Goal: Task Accomplishment & Management: Use online tool/utility

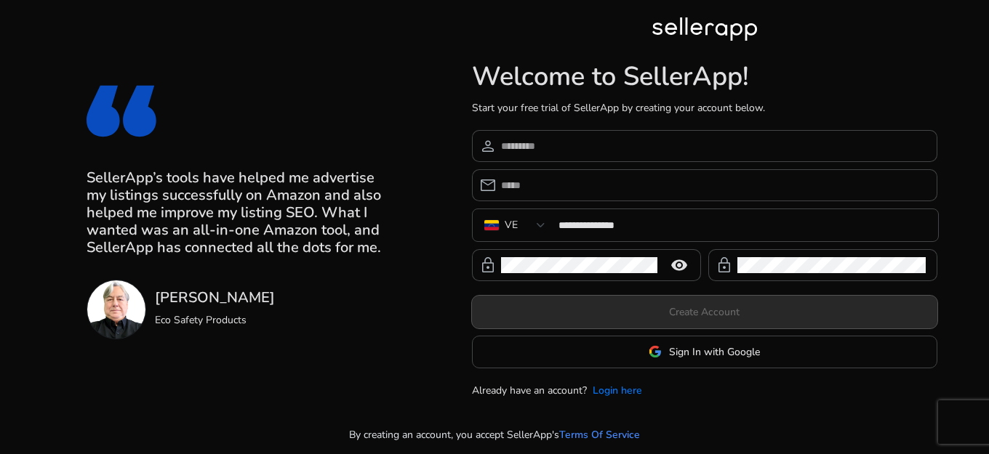
click at [608, 396] on link "Login here" at bounding box center [616, 390] width 49 height 15
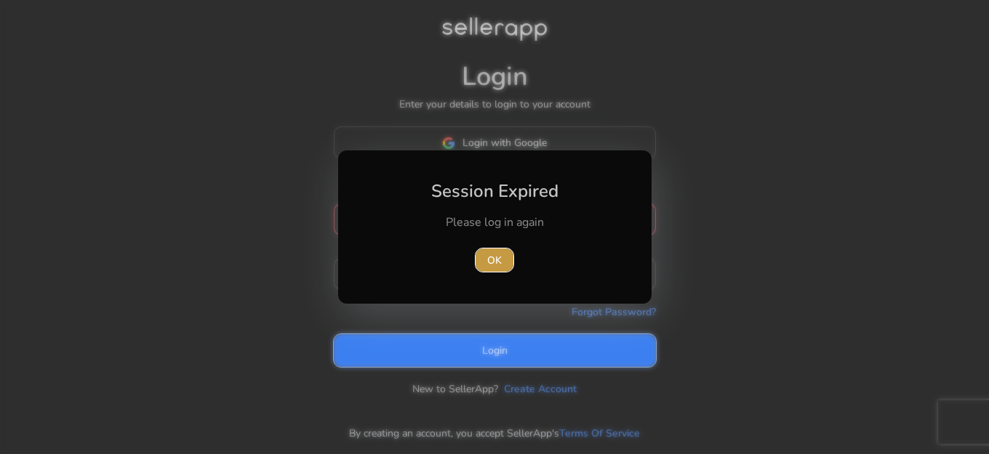
click at [501, 258] on span "OK" at bounding box center [494, 260] width 15 height 15
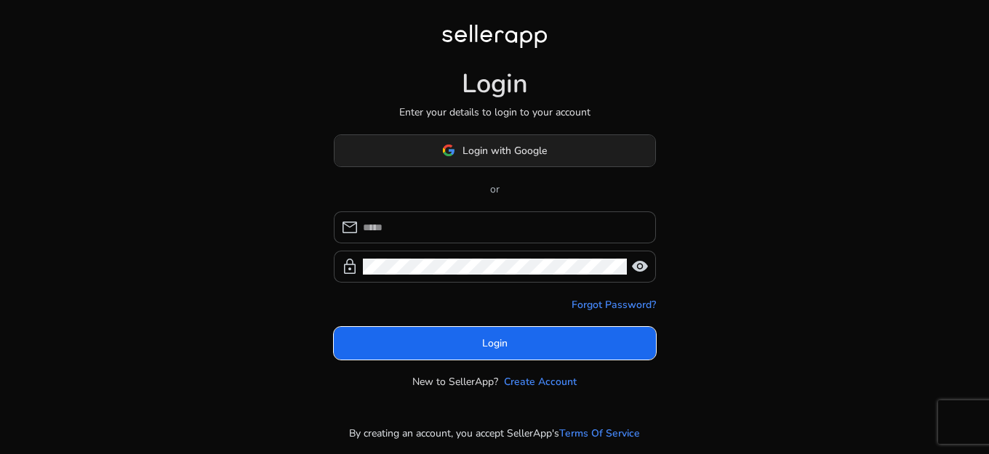
click at [504, 163] on span at bounding box center [494, 150] width 321 height 35
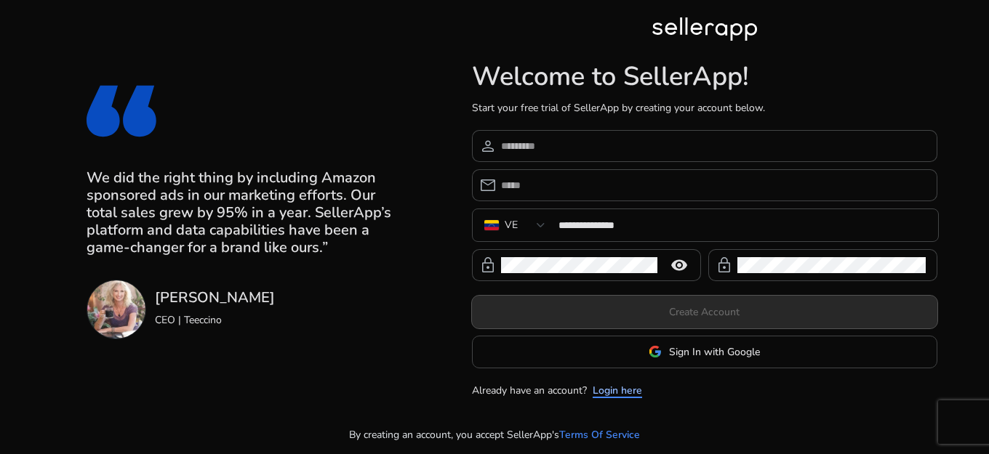
click at [609, 393] on link "Login here" at bounding box center [616, 390] width 49 height 15
click at [608, 392] on link "Login here" at bounding box center [616, 390] width 49 height 15
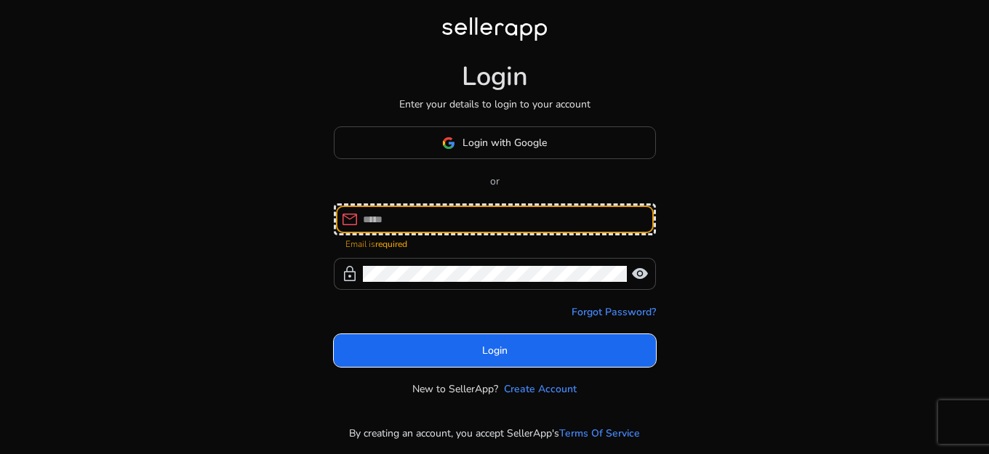
click at [511, 134] on span at bounding box center [494, 143] width 321 height 35
click at [0, 0] on div at bounding box center [0, 0] width 0 height 0
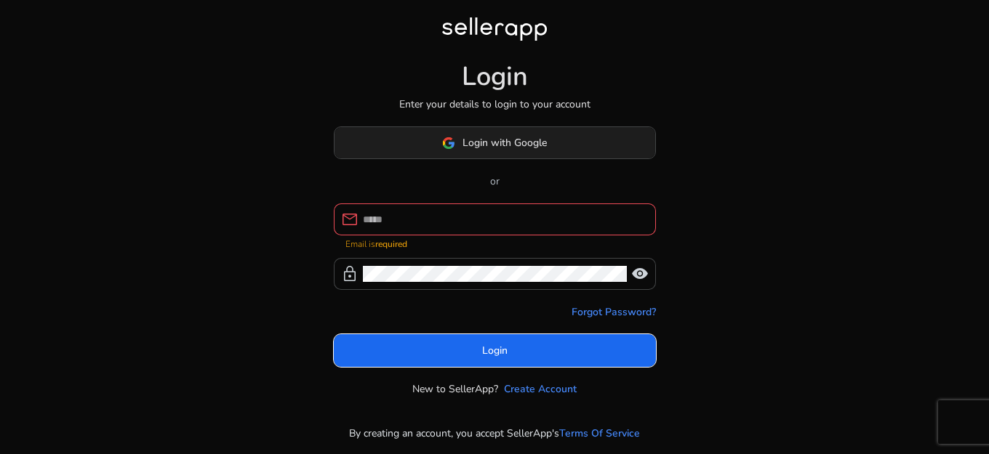
click at [560, 131] on span at bounding box center [494, 143] width 321 height 35
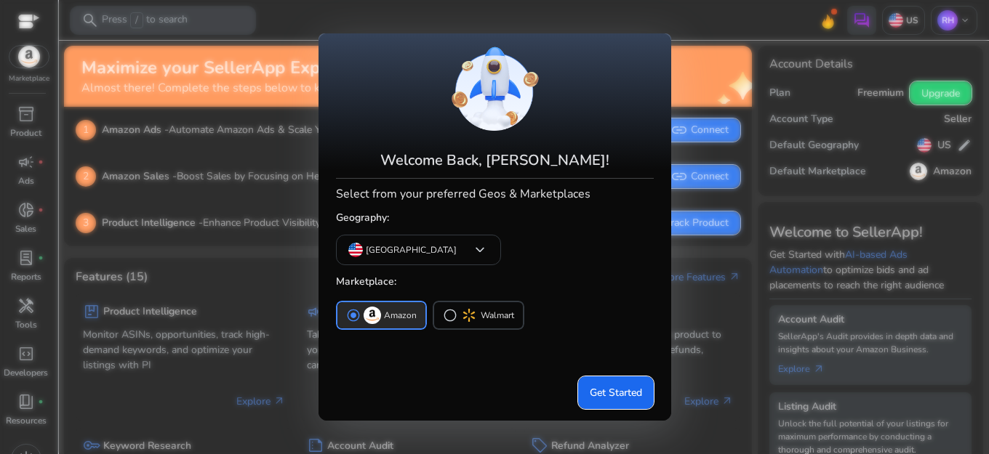
click at [609, 387] on span "Get Started" at bounding box center [616, 392] width 52 height 15
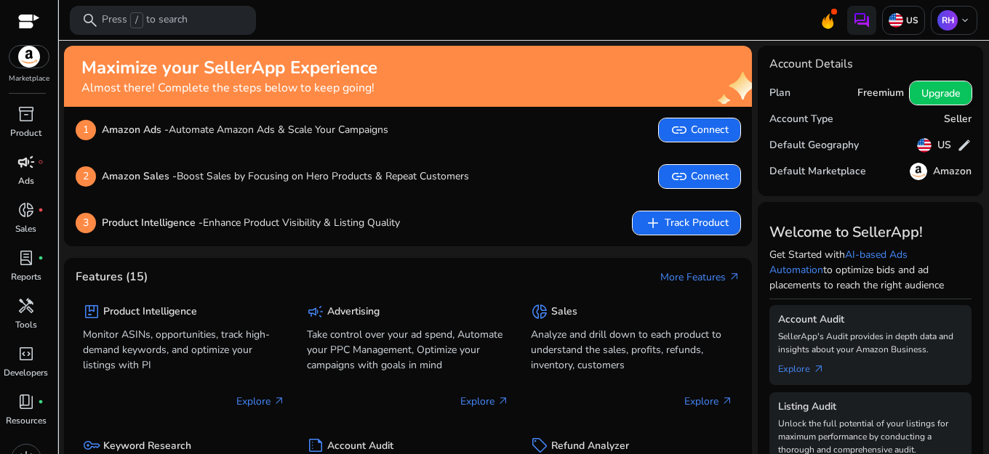
click at [35, 165] on div "campaign fiber_manual_record" at bounding box center [26, 161] width 41 height 23
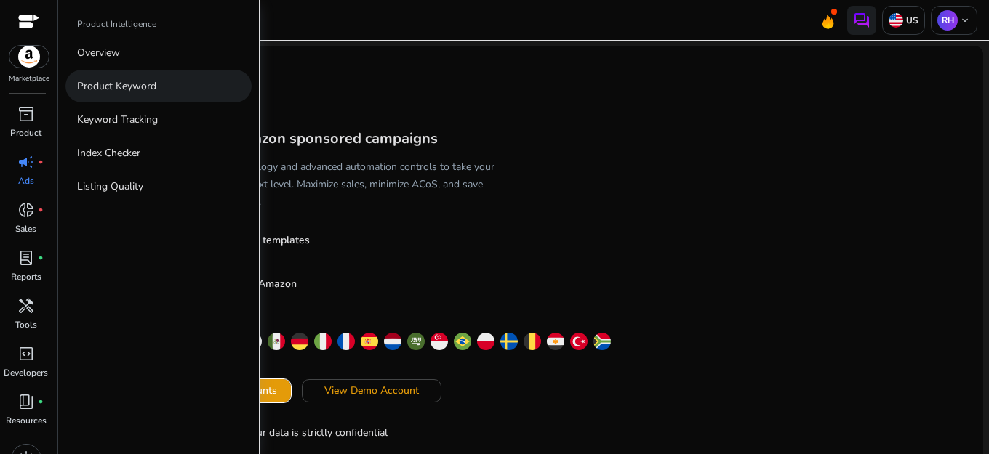
click at [118, 89] on p "Product Keyword" at bounding box center [116, 86] width 79 height 15
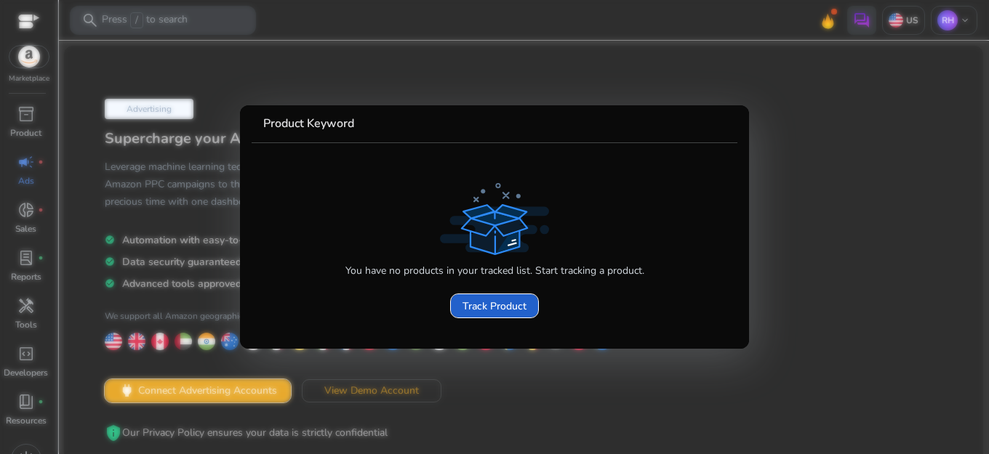
click at [484, 302] on span "Track Product" at bounding box center [494, 306] width 64 height 15
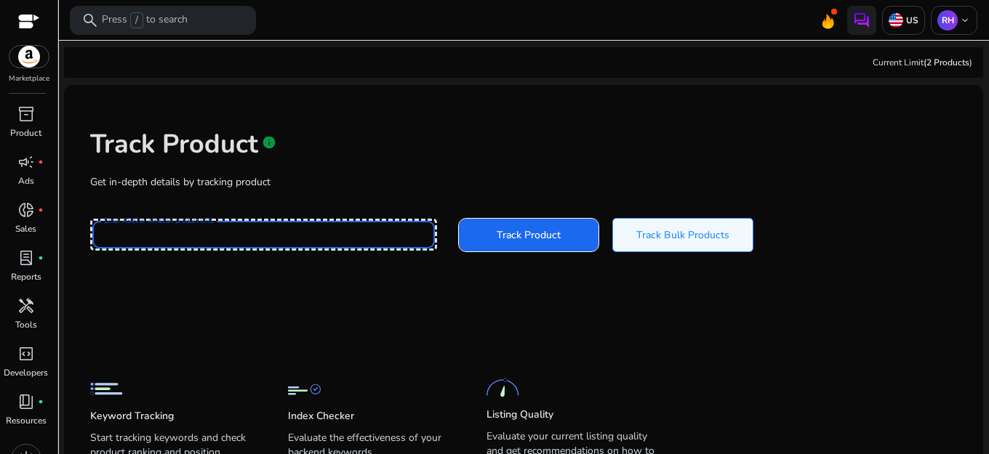
click at [203, 241] on input "Enter ASIN or Amazon product URL" at bounding box center [264, 235] width 324 height 16
click at [32, 121] on span "inventory_2" at bounding box center [25, 113] width 17 height 17
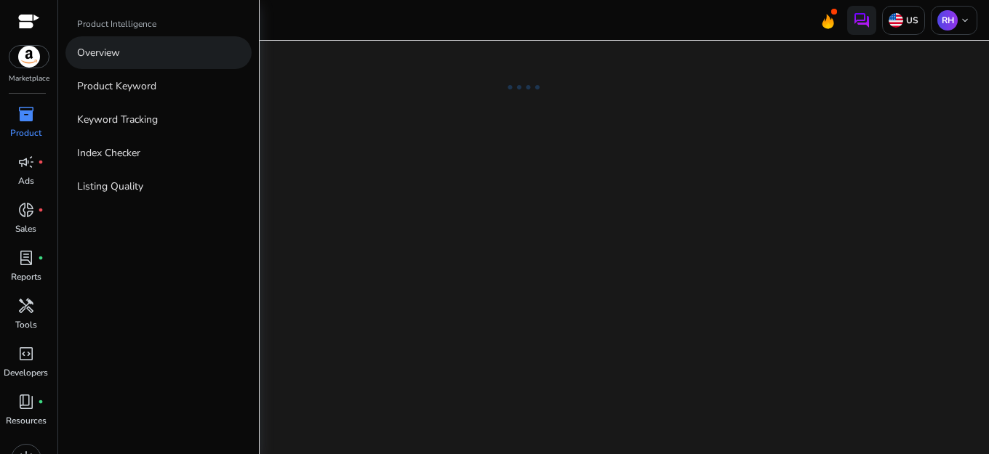
click at [92, 60] on link "Overview" at bounding box center [158, 52] width 186 height 33
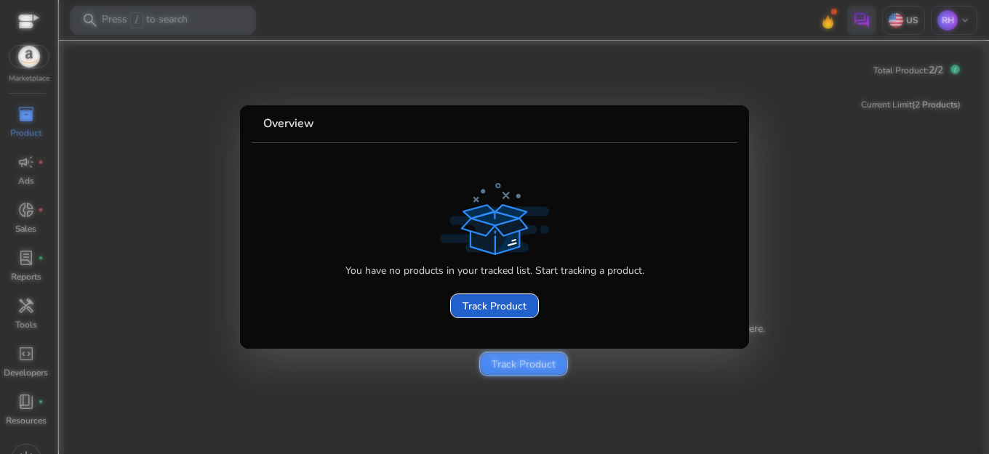
click at [473, 294] on span at bounding box center [494, 306] width 87 height 35
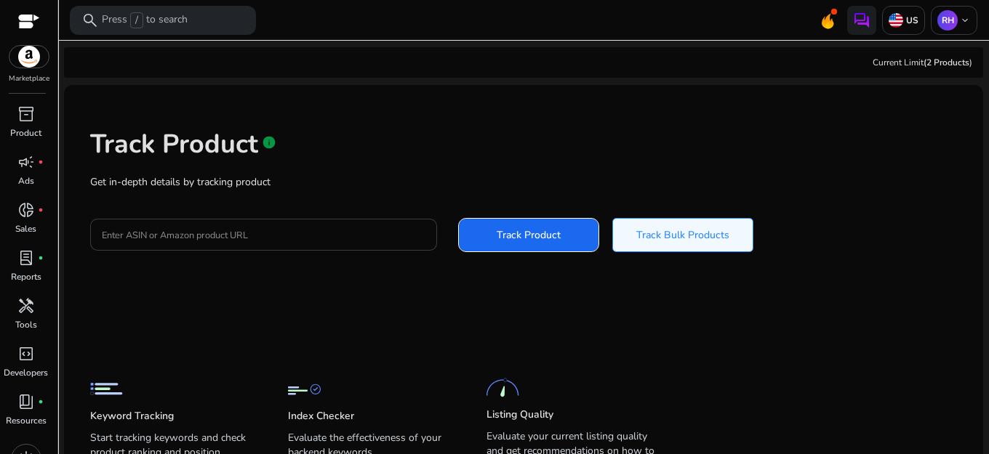
click at [144, 241] on input "Enter ASIN or Amazon product URL" at bounding box center [264, 235] width 324 height 16
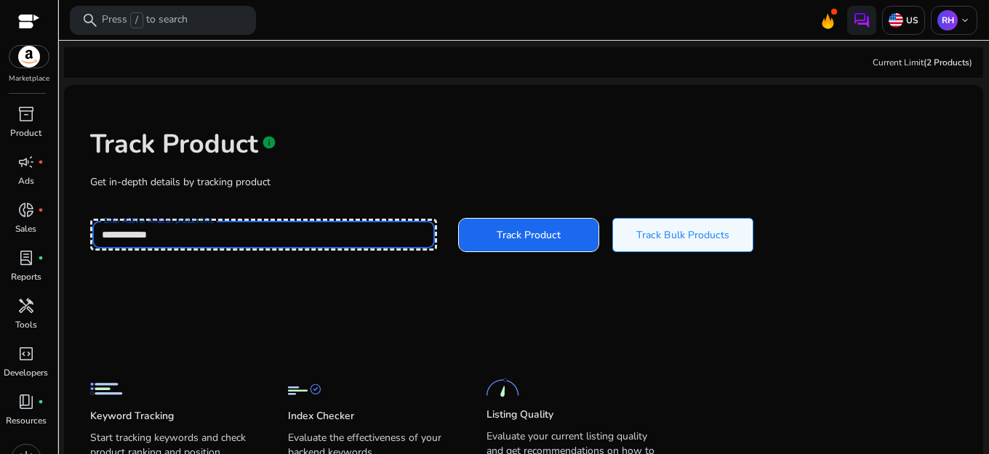
type input "**********"
click at [459, 219] on button "Track Product" at bounding box center [529, 235] width 140 height 33
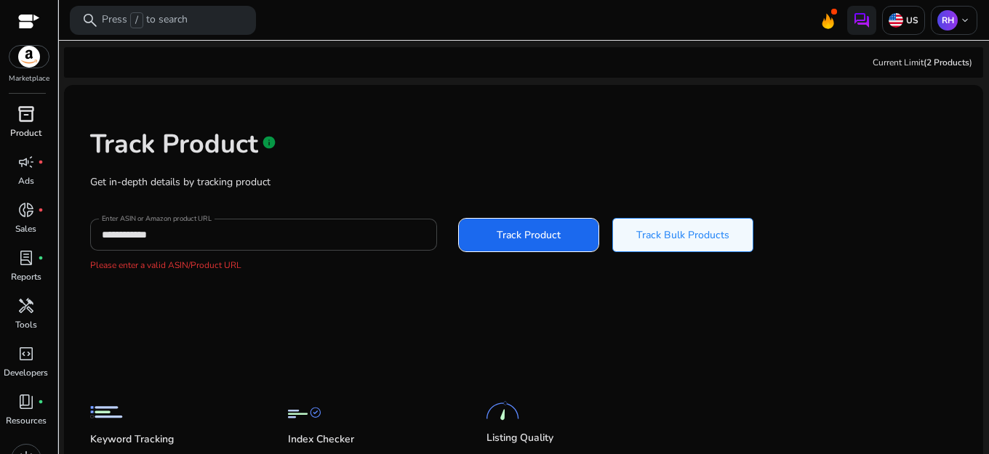
click at [34, 134] on p "Product" at bounding box center [25, 132] width 31 height 13
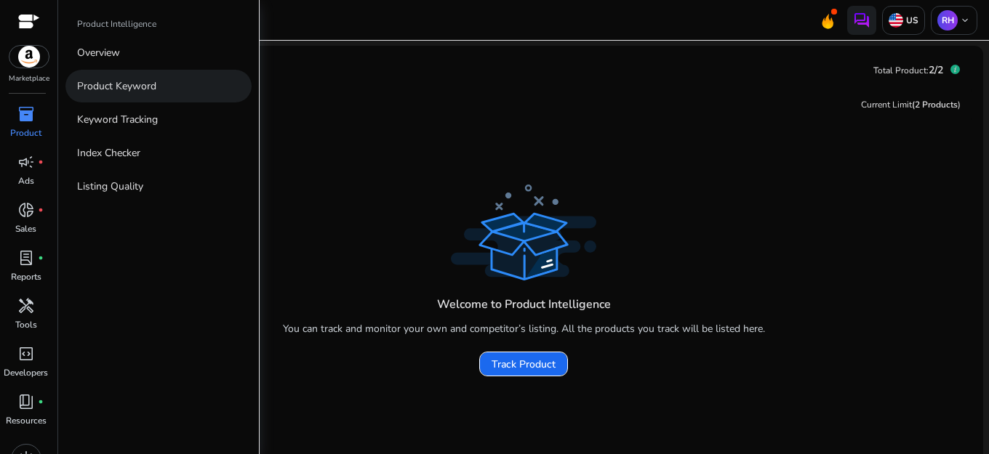
click at [90, 89] on p "Product Keyword" at bounding box center [116, 86] width 79 height 15
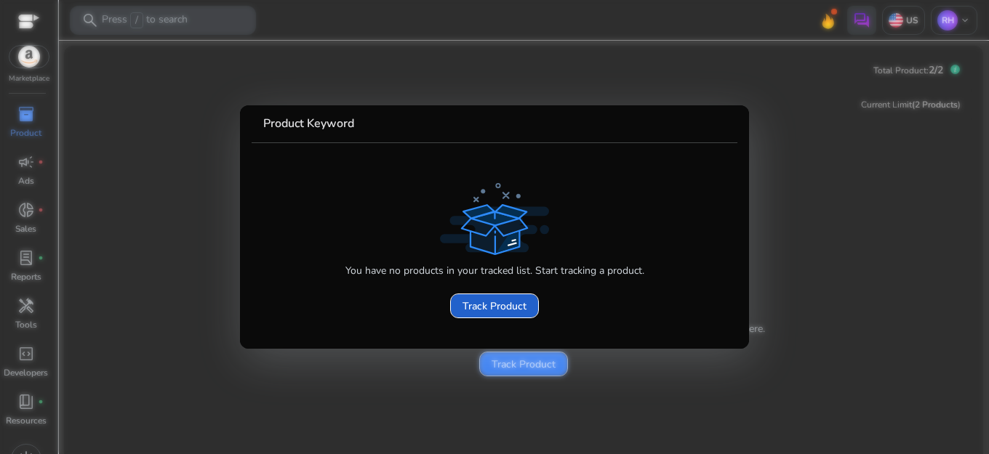
click at [473, 313] on span "Track Product" at bounding box center [494, 306] width 64 height 15
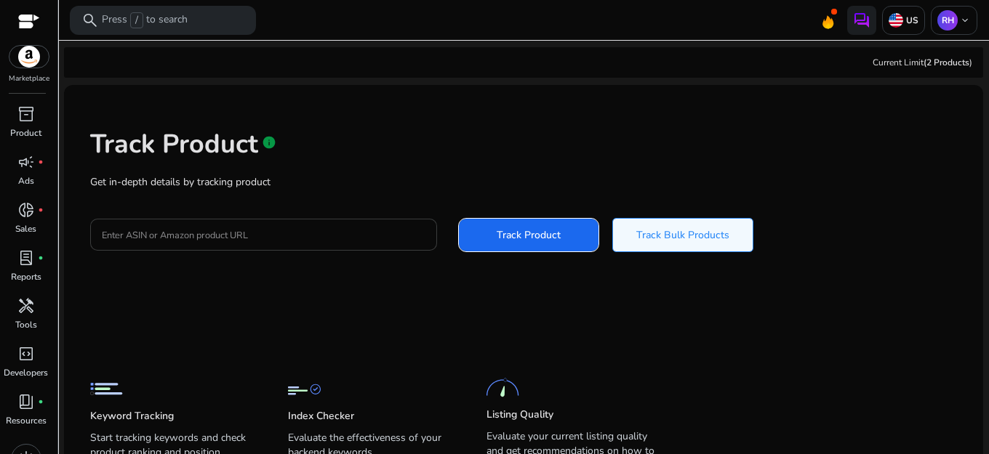
click at [213, 242] on input "Enter ASIN or Amazon product URL" at bounding box center [264, 235] width 324 height 16
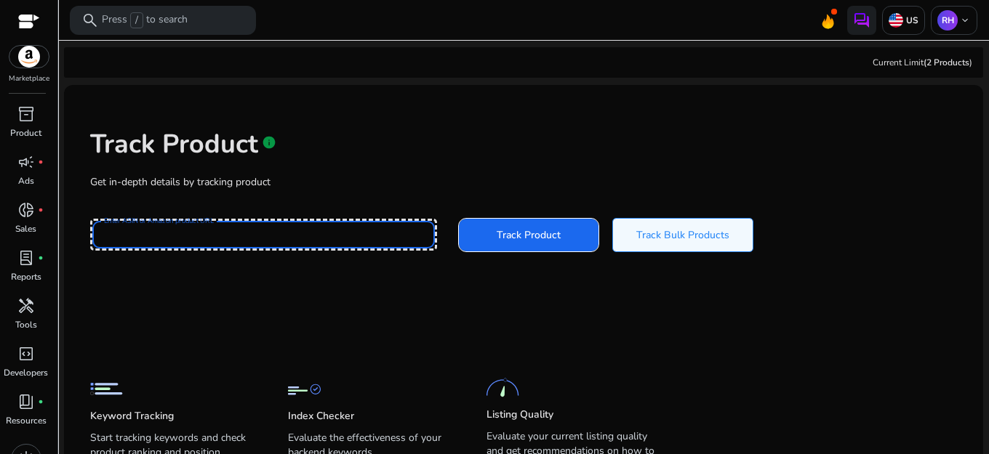
type input "**********"
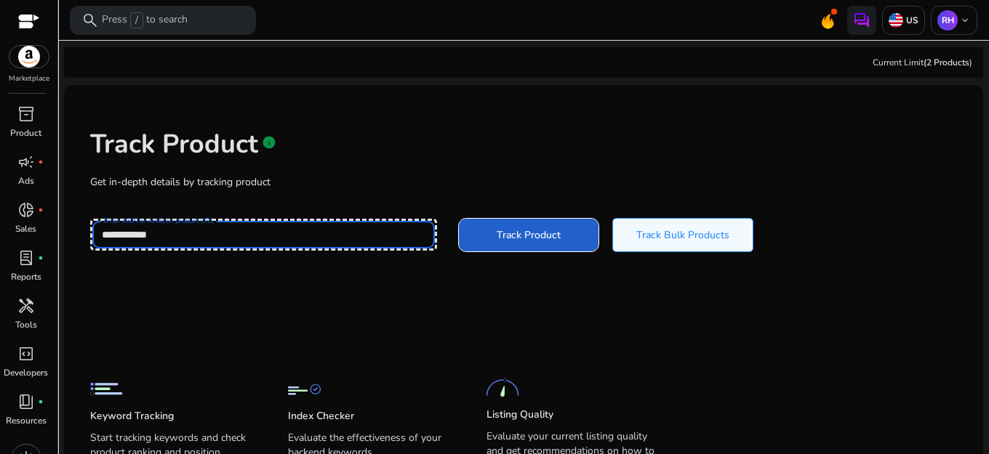
scroll to position [71, 0]
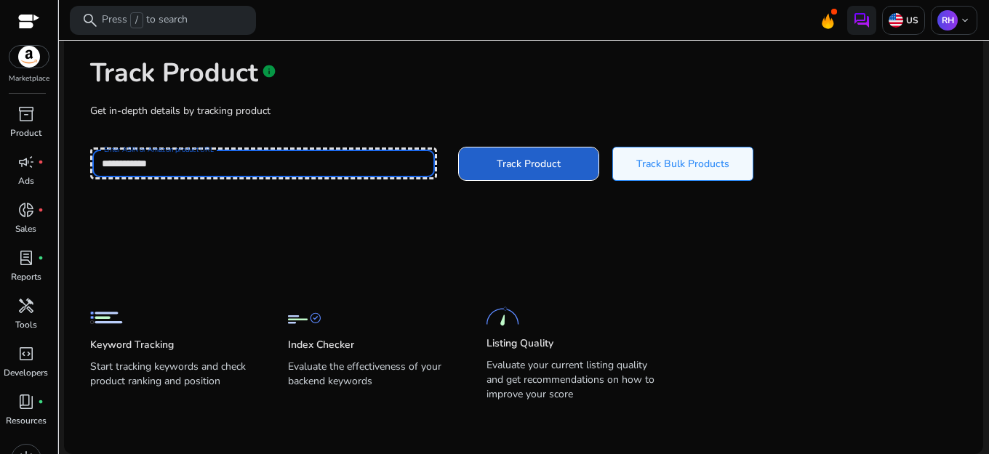
click at [510, 167] on span "Track Product" at bounding box center [529, 163] width 64 height 15
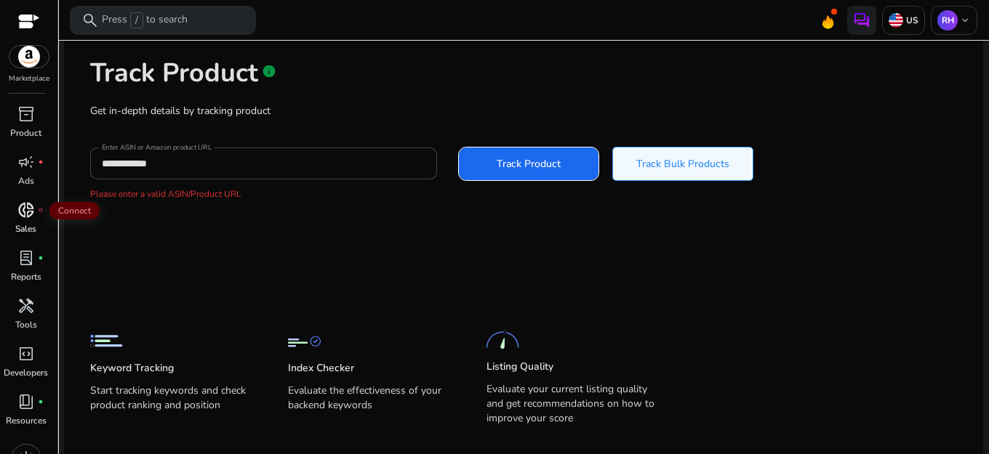
click at [38, 209] on span "fiber_manual_record" at bounding box center [41, 210] width 6 height 6
click at [45, 263] on div "lab_profile fiber_manual_record" at bounding box center [26, 257] width 41 height 23
